Goal: Navigation & Orientation: Find specific page/section

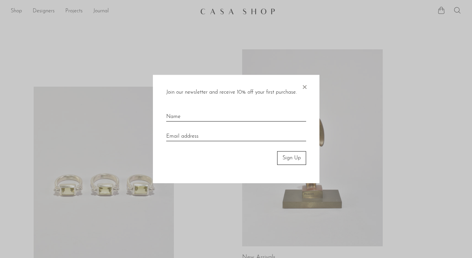
click at [303, 88] on span "×" at bounding box center [304, 85] width 7 height 21
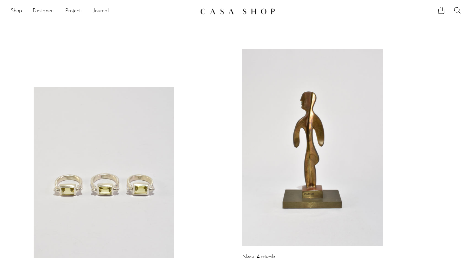
click at [18, 12] on link "Shop" at bounding box center [16, 11] width 11 height 9
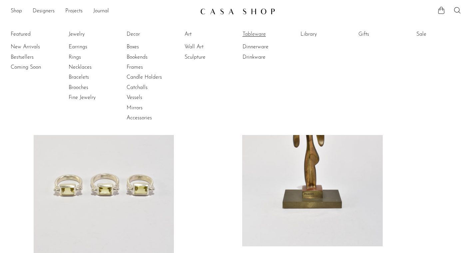
click at [262, 34] on link "Tableware" at bounding box center [267, 34] width 50 height 7
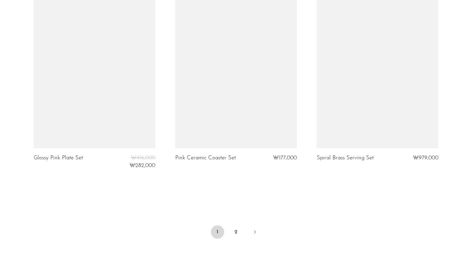
scroll to position [2365, 0]
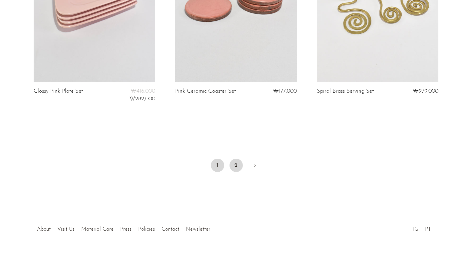
click at [235, 161] on link "2" at bounding box center [235, 165] width 13 height 13
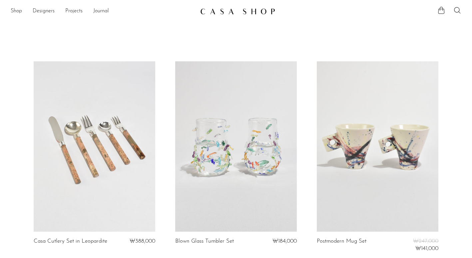
click at [244, 13] on img at bounding box center [237, 11] width 75 height 7
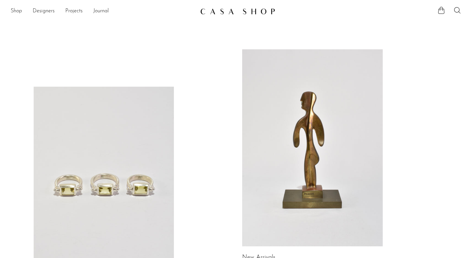
click at [16, 11] on link "Shop" at bounding box center [16, 11] width 11 height 9
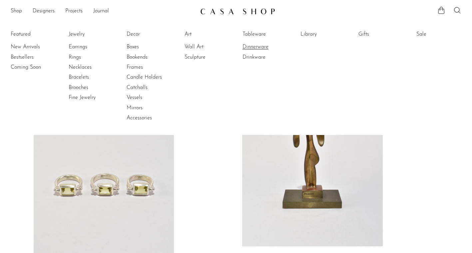
click at [258, 45] on link "Dinnerware" at bounding box center [267, 46] width 50 height 7
